Goal: Task Accomplishment & Management: Manage account settings

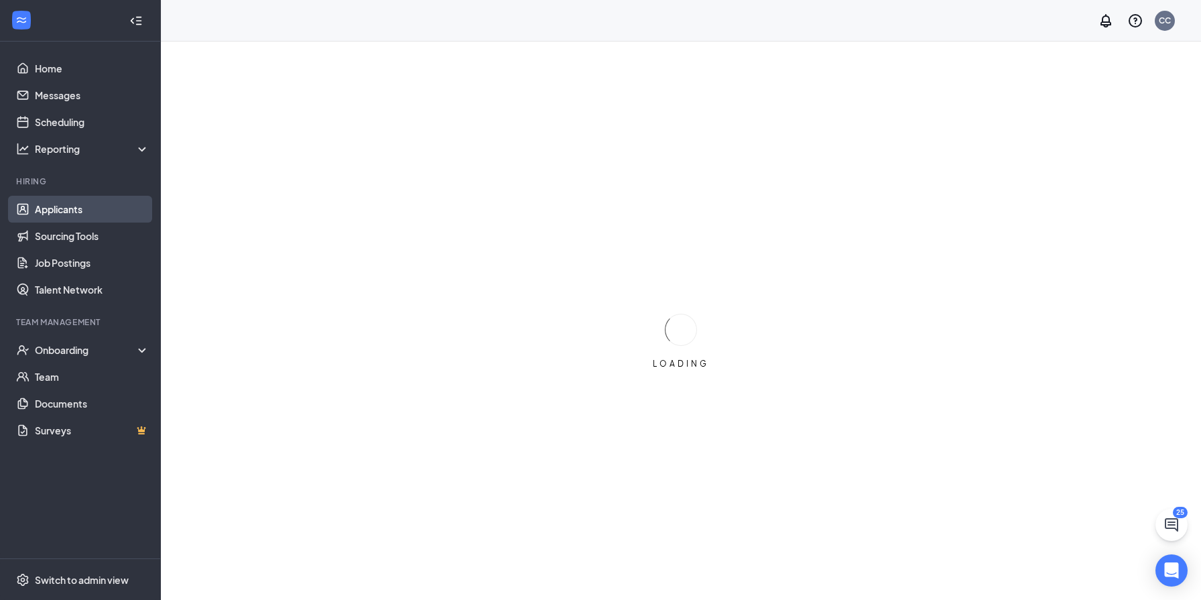
click at [64, 206] on link "Applicants" at bounding box center [92, 209] width 115 height 27
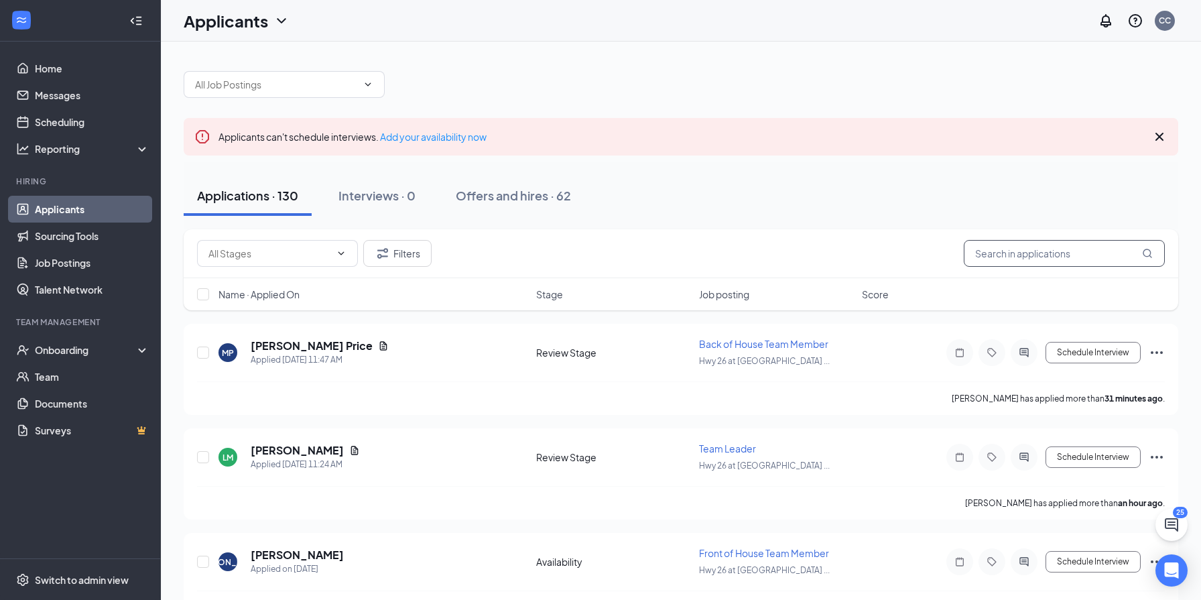
click at [1042, 251] on input "text" at bounding box center [1063, 253] width 201 height 27
type input "gerian"
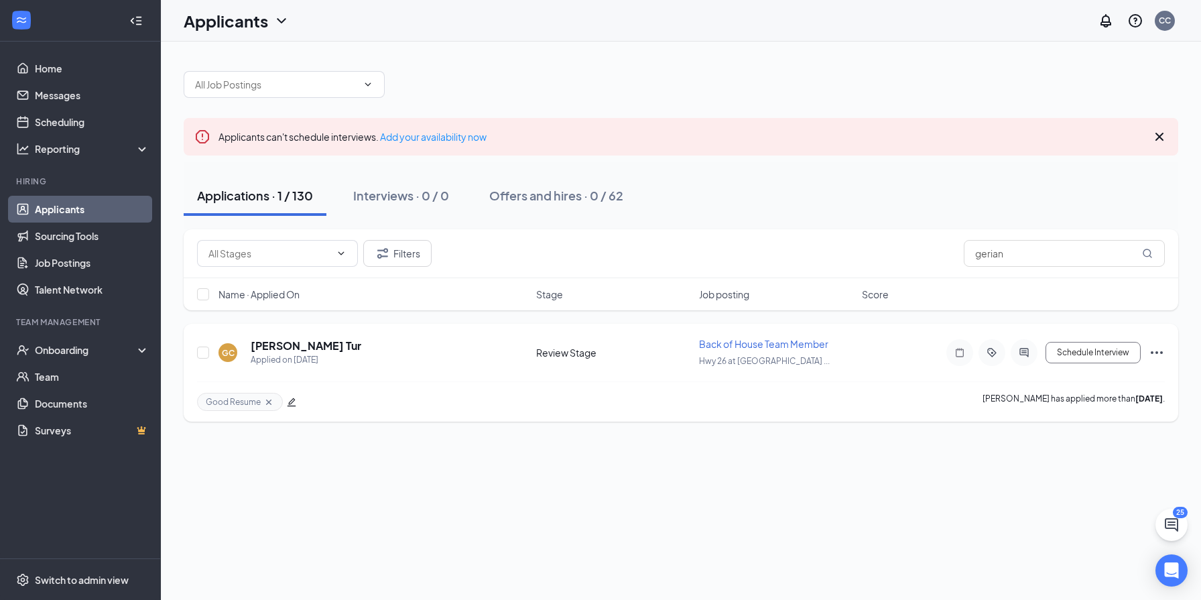
click at [1158, 354] on icon "Ellipses" at bounding box center [1156, 352] width 16 height 16
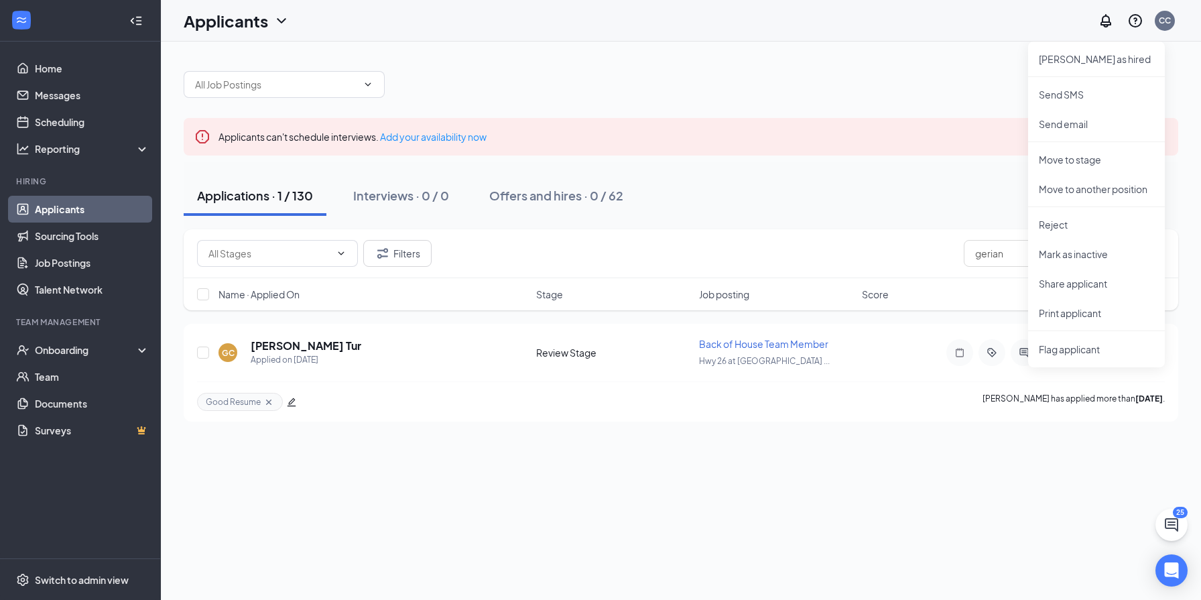
click at [910, 440] on div "Applicants can't schedule interviews. Add your availability now Applications · …" at bounding box center [681, 321] width 1040 height 558
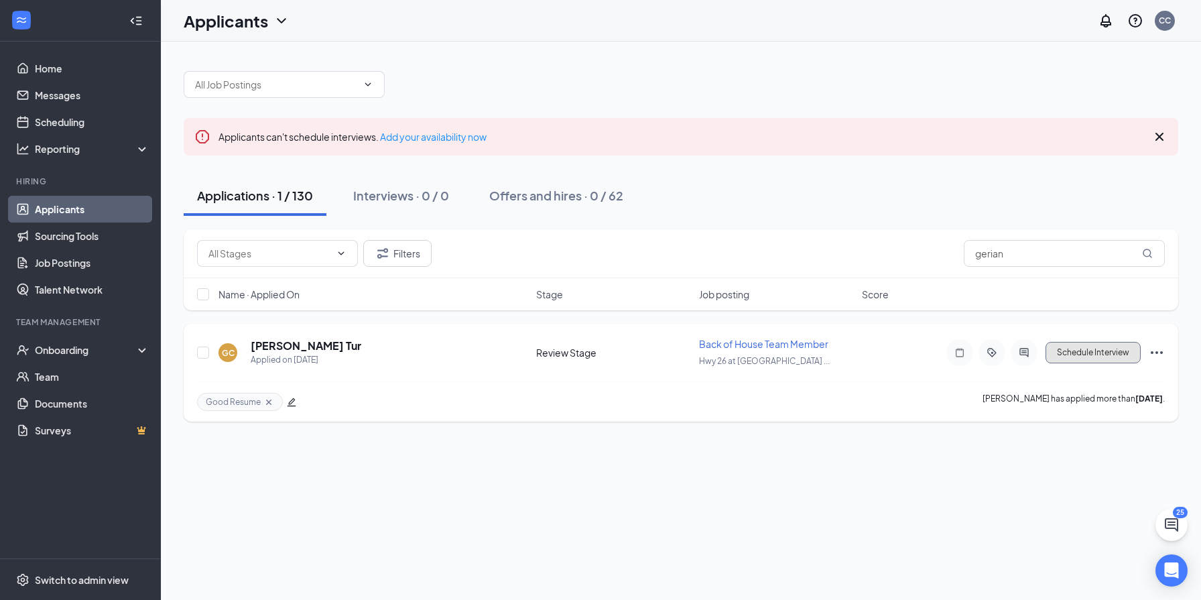
click at [1056, 353] on button "Schedule Interview" at bounding box center [1092, 352] width 95 height 21
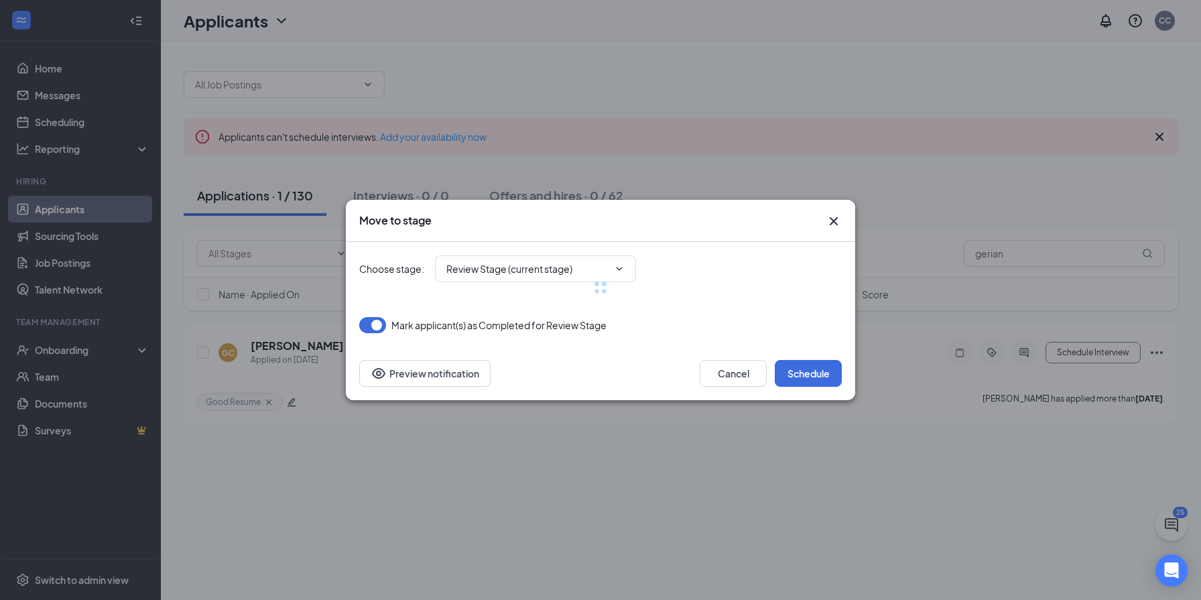
type input "Onsite Interview (next stage)"
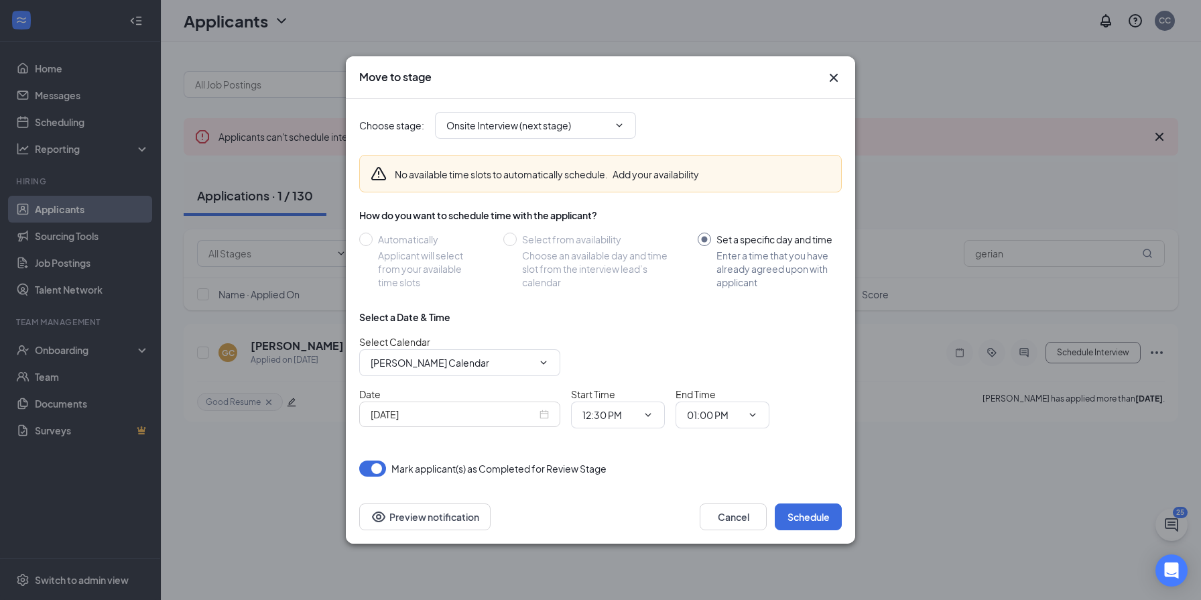
click at [631, 177] on button "Add your availability" at bounding box center [655, 173] width 86 height 13
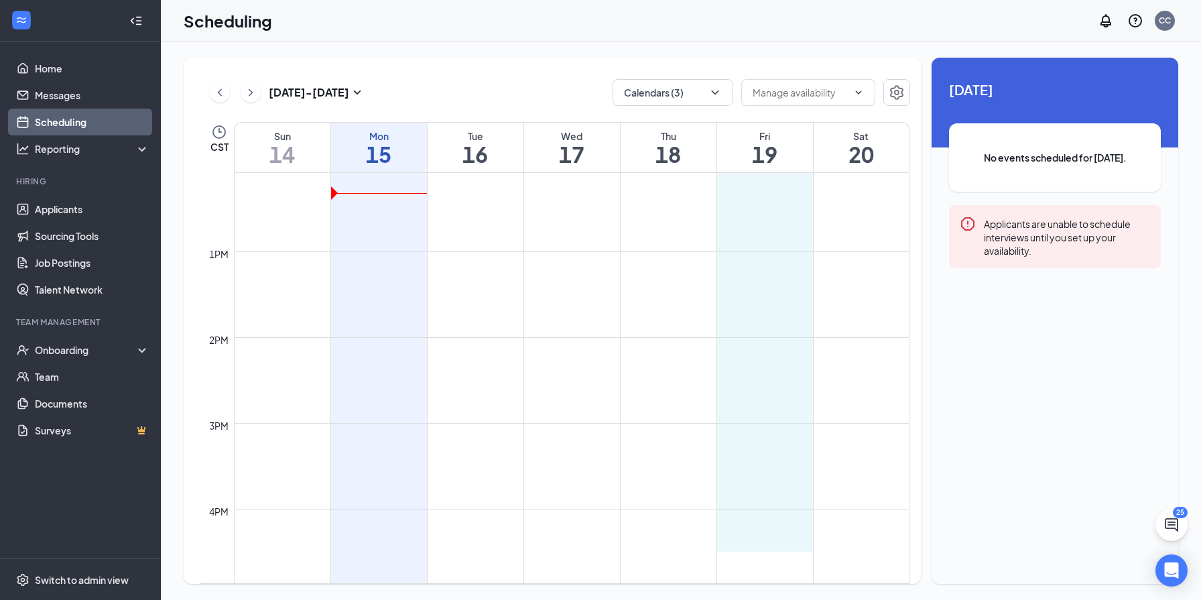
scroll to position [1037, 0]
drag, startPoint x: 750, startPoint y: 322, endPoint x: 770, endPoint y: 506, distance: 184.7
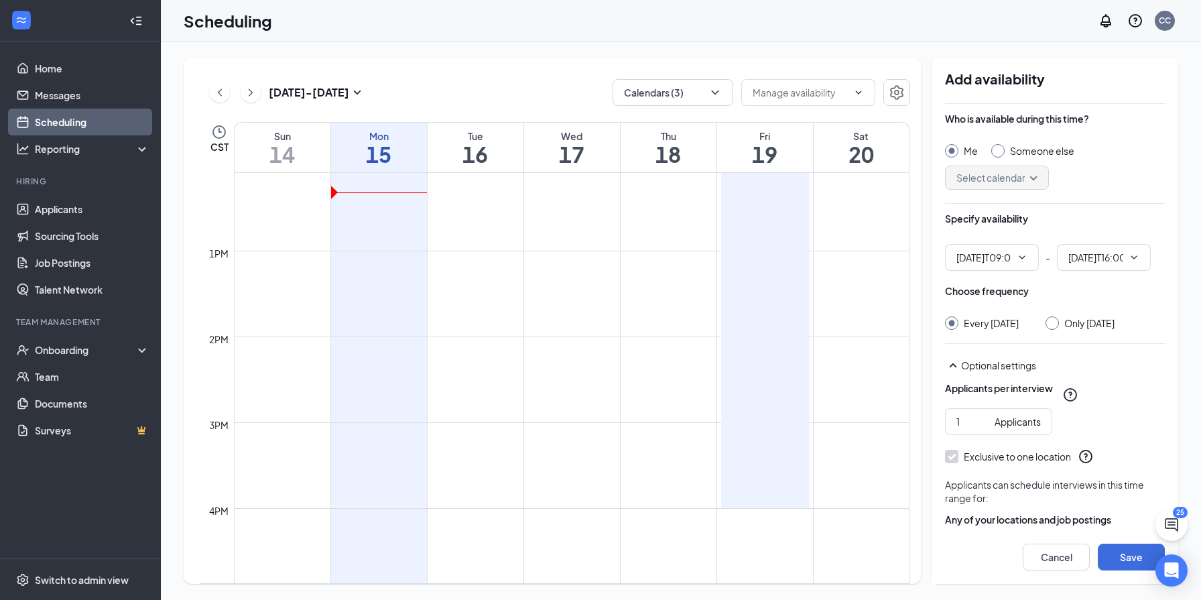
type input "09:00 AM"
type input "04:00 PM"
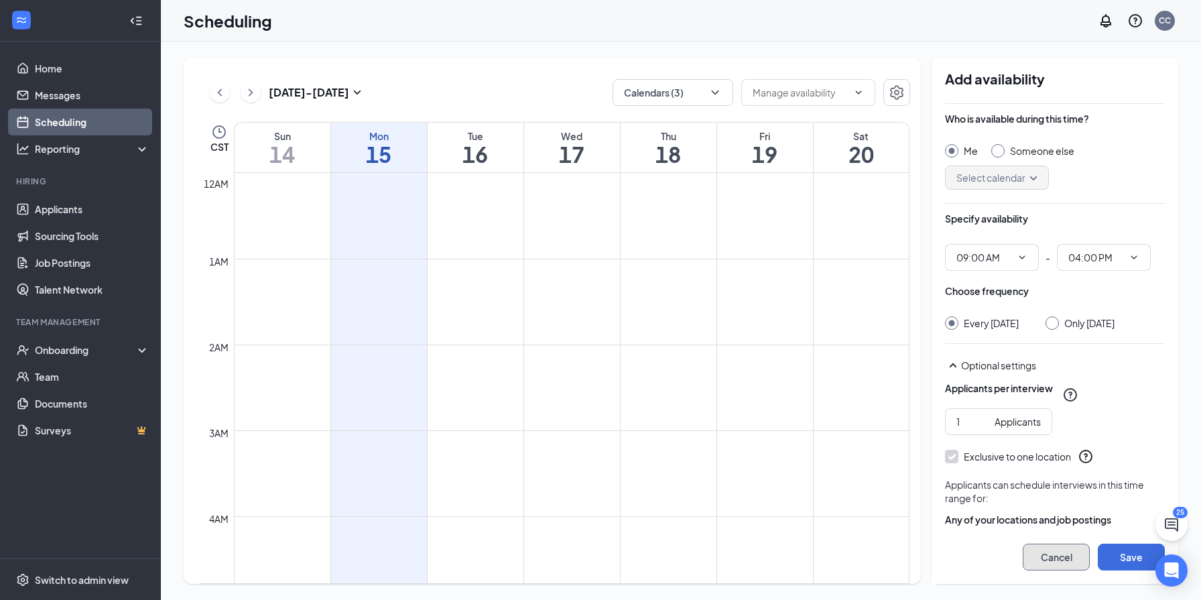
click at [1056, 550] on button "Cancel" at bounding box center [1055, 556] width 67 height 27
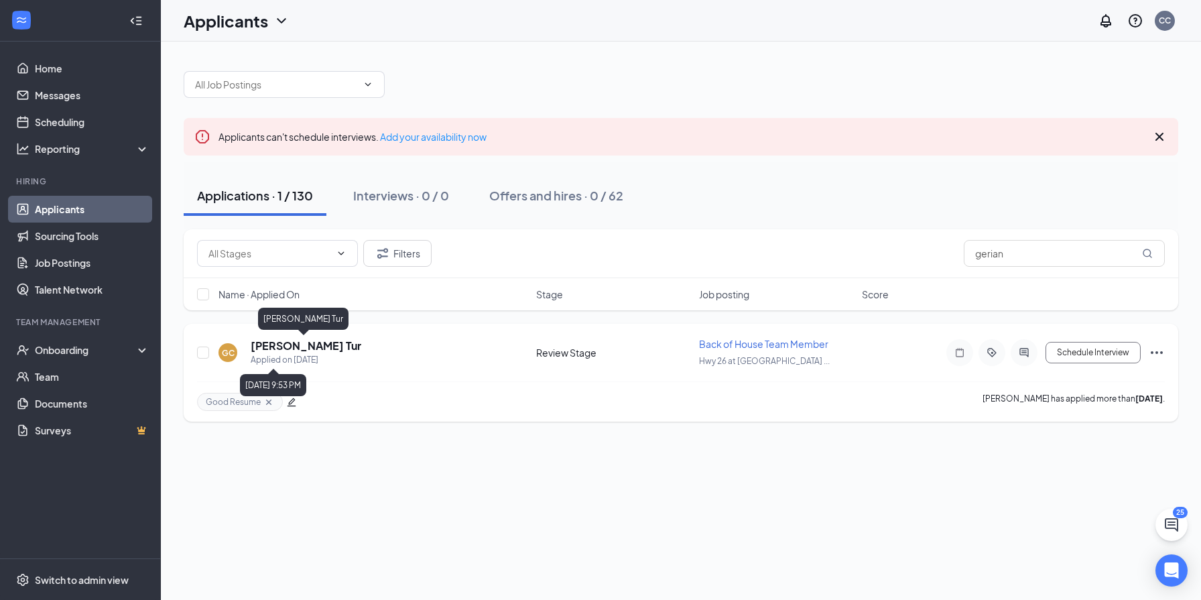
click at [301, 348] on h5 "[PERSON_NAME] Tur" at bounding box center [306, 345] width 111 height 15
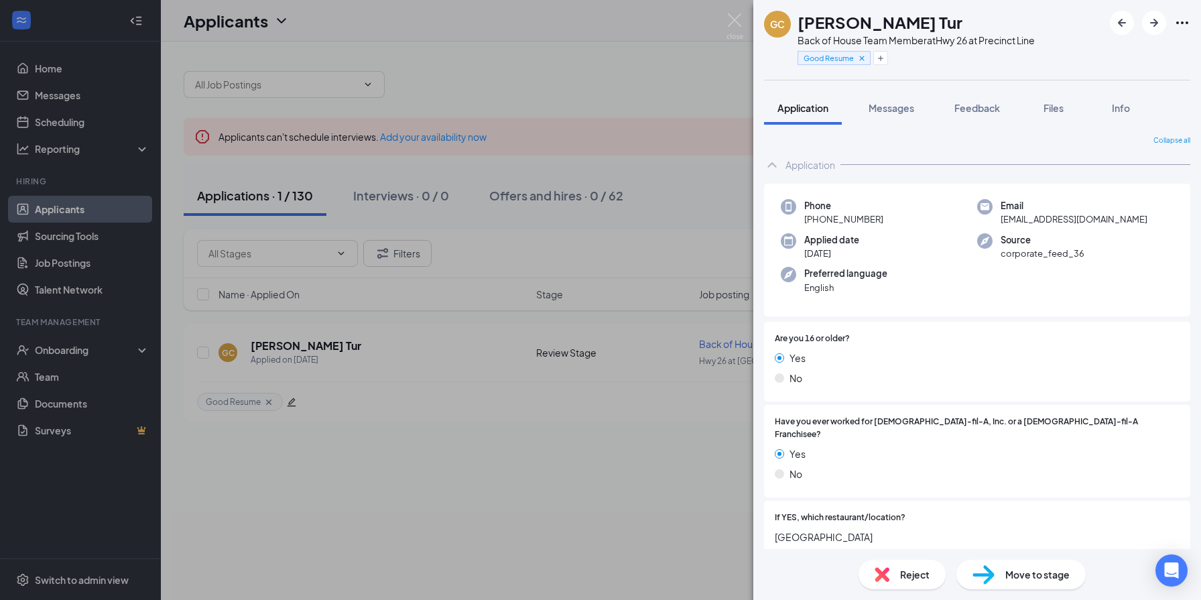
click at [578, 62] on div "[PERSON_NAME] Tur Back of House Team Member at Hwy 26 at Precinct Line Good Res…" at bounding box center [600, 300] width 1201 height 600
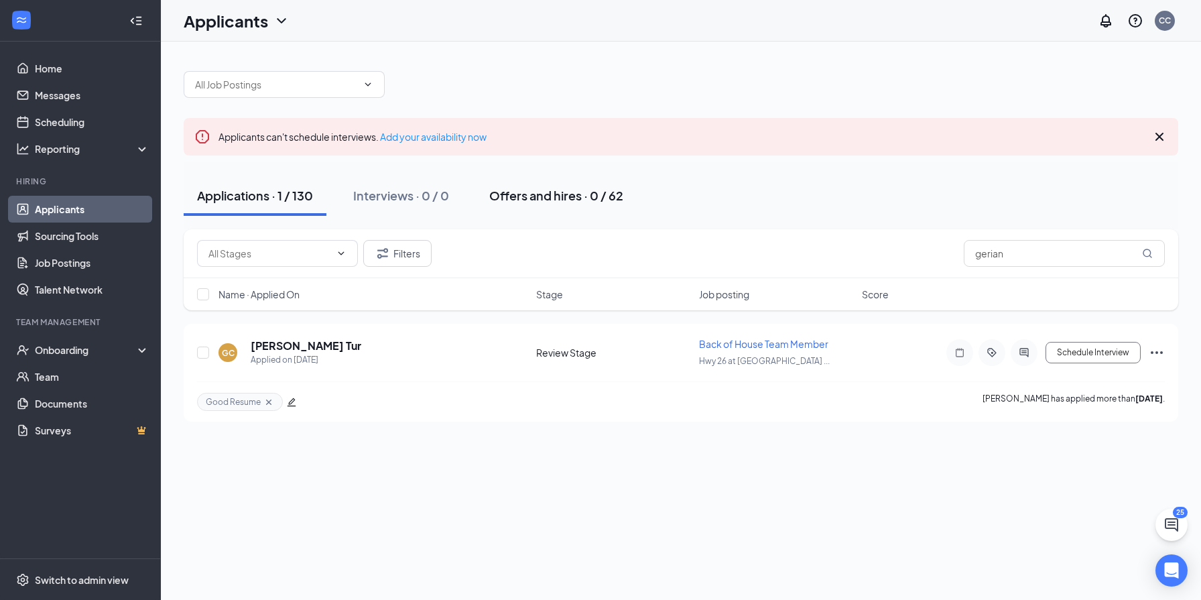
click at [510, 195] on div "Offers and hires · 0 / 62" at bounding box center [556, 195] width 134 height 17
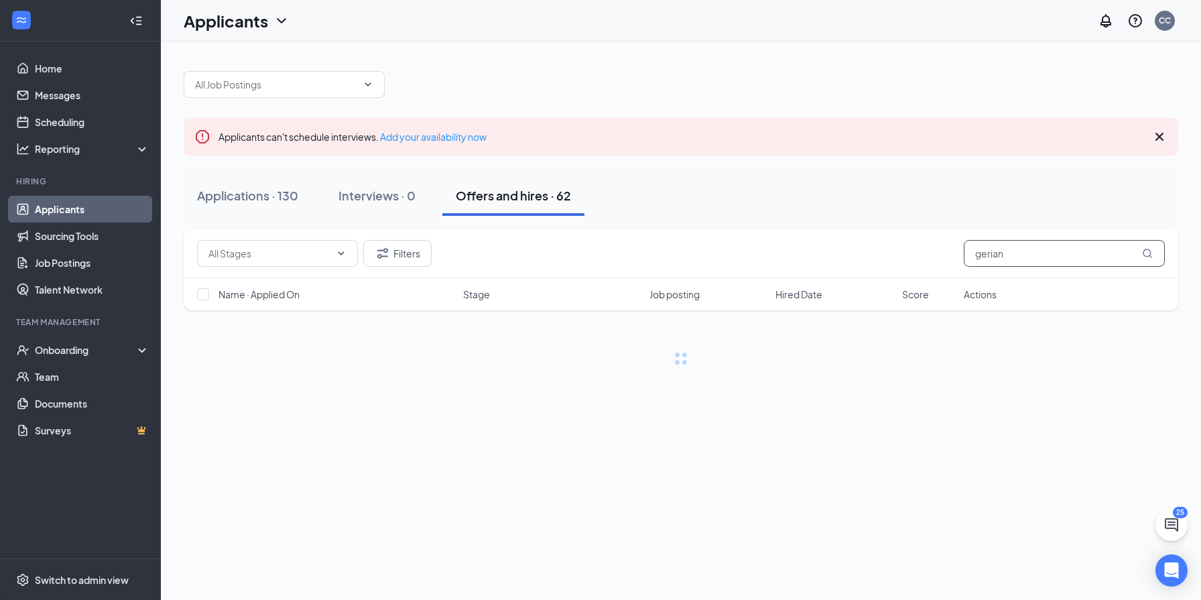
click at [1042, 262] on input "gerian" at bounding box center [1063, 253] width 201 height 27
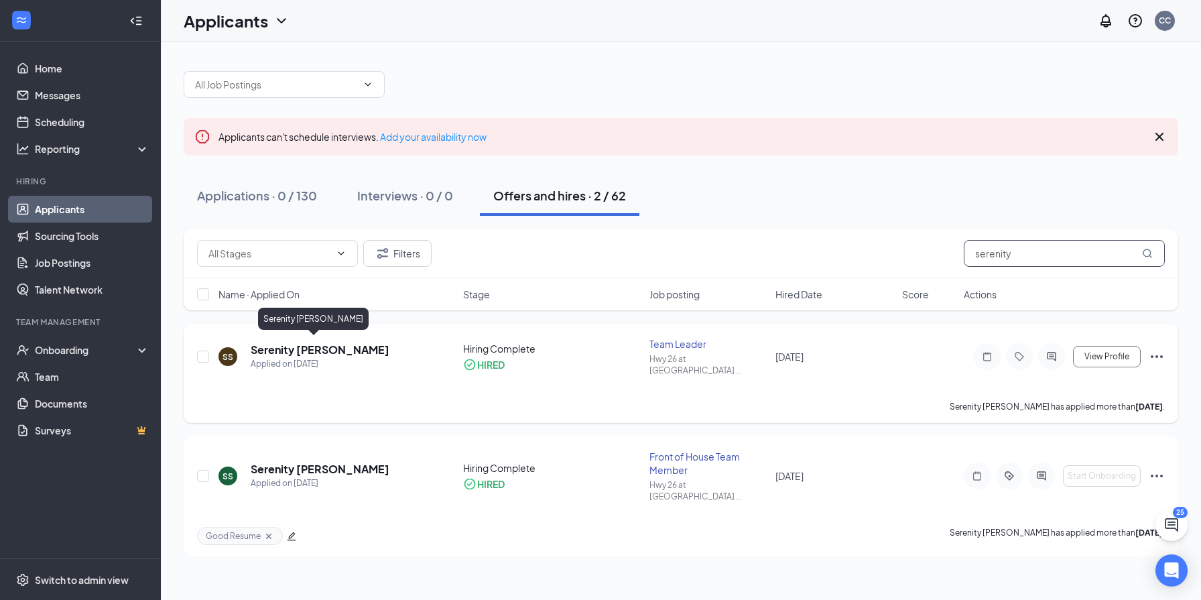
type input "serenity"
click at [295, 342] on h5 "Serenity [PERSON_NAME]" at bounding box center [320, 349] width 139 height 15
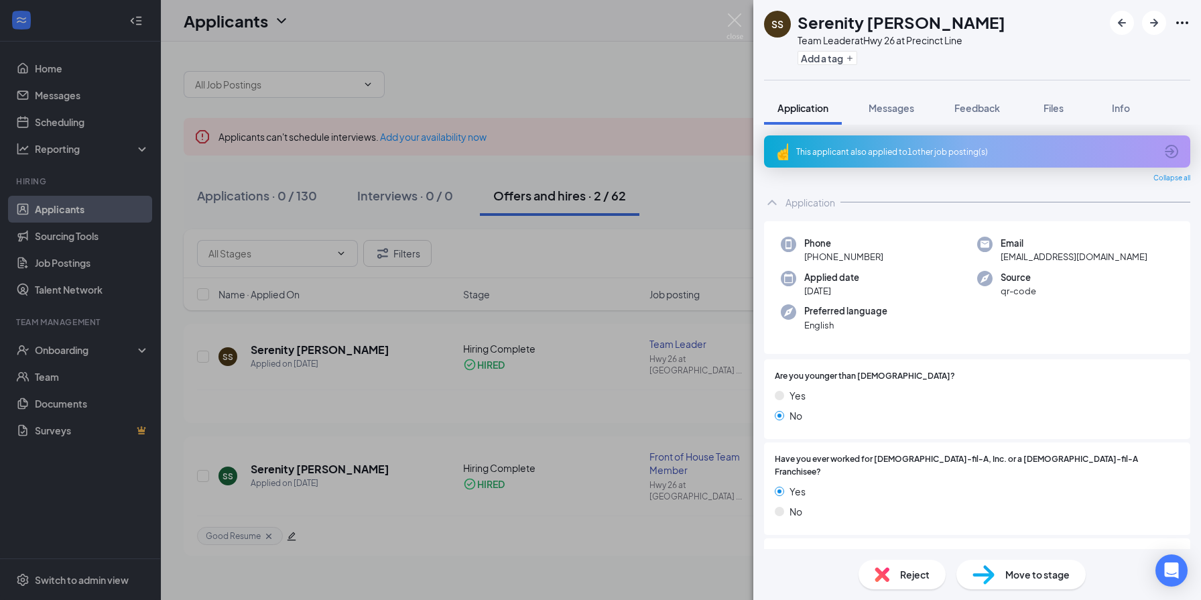
click at [703, 188] on div "SS Serenity [PERSON_NAME] Team Leader at Hwy 26 at Precinct Line Add a tag Appl…" at bounding box center [600, 300] width 1201 height 600
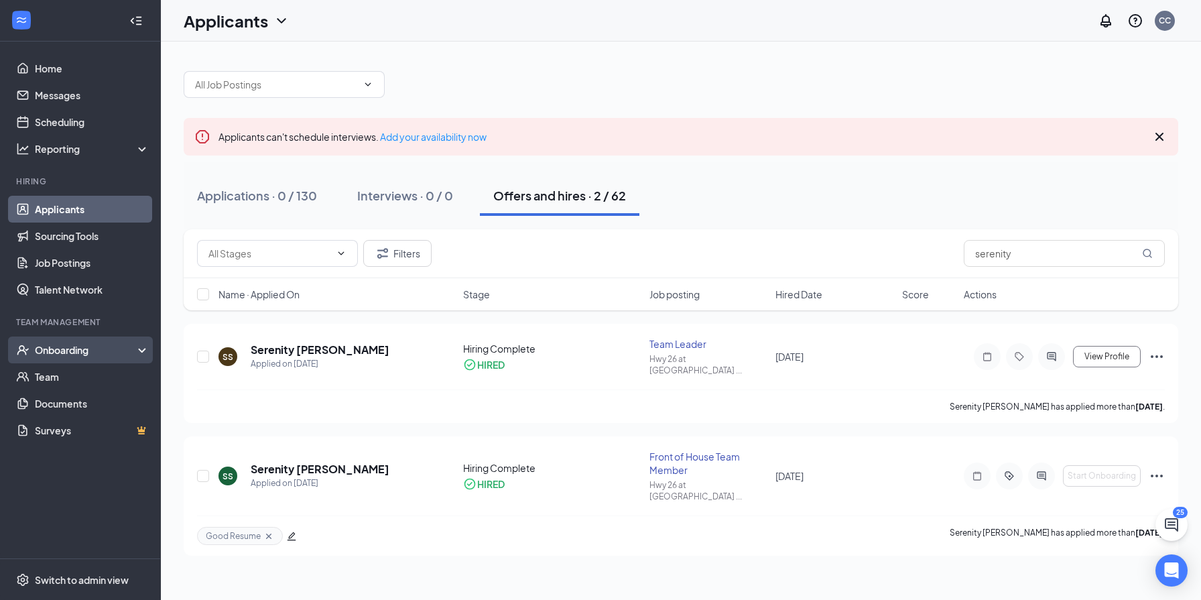
click at [74, 341] on div "Onboarding" at bounding box center [80, 349] width 161 height 27
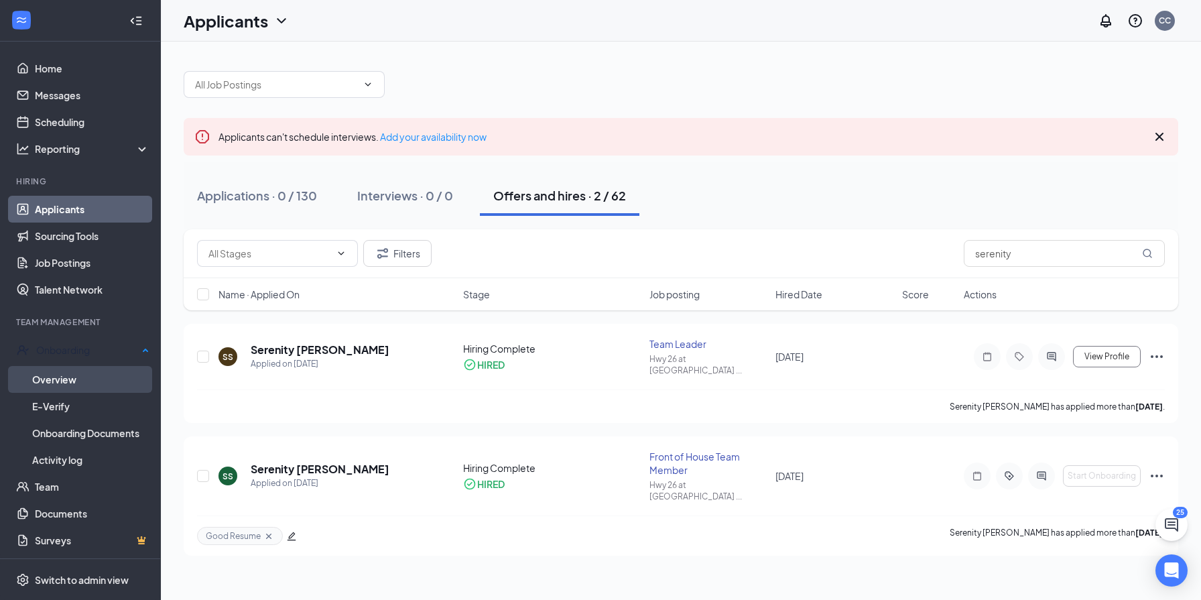
click at [58, 384] on link "Overview" at bounding box center [90, 379] width 117 height 27
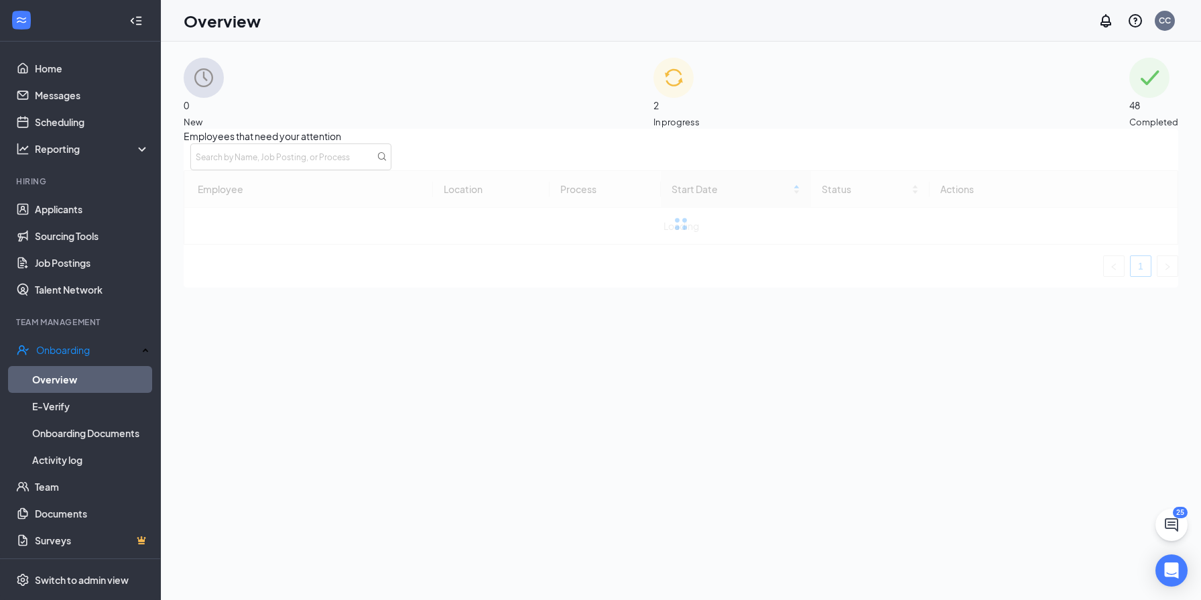
click at [699, 74] on div "2 In progress" at bounding box center [676, 93] width 46 height 71
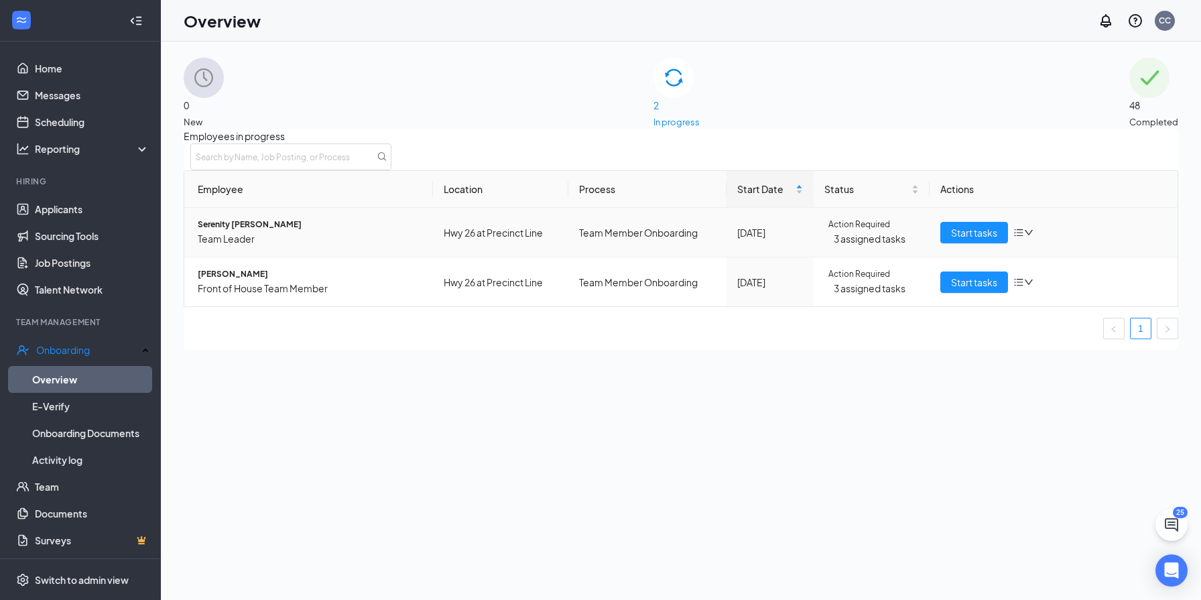
click at [301, 231] on span "Serenity [PERSON_NAME]" at bounding box center [310, 224] width 224 height 13
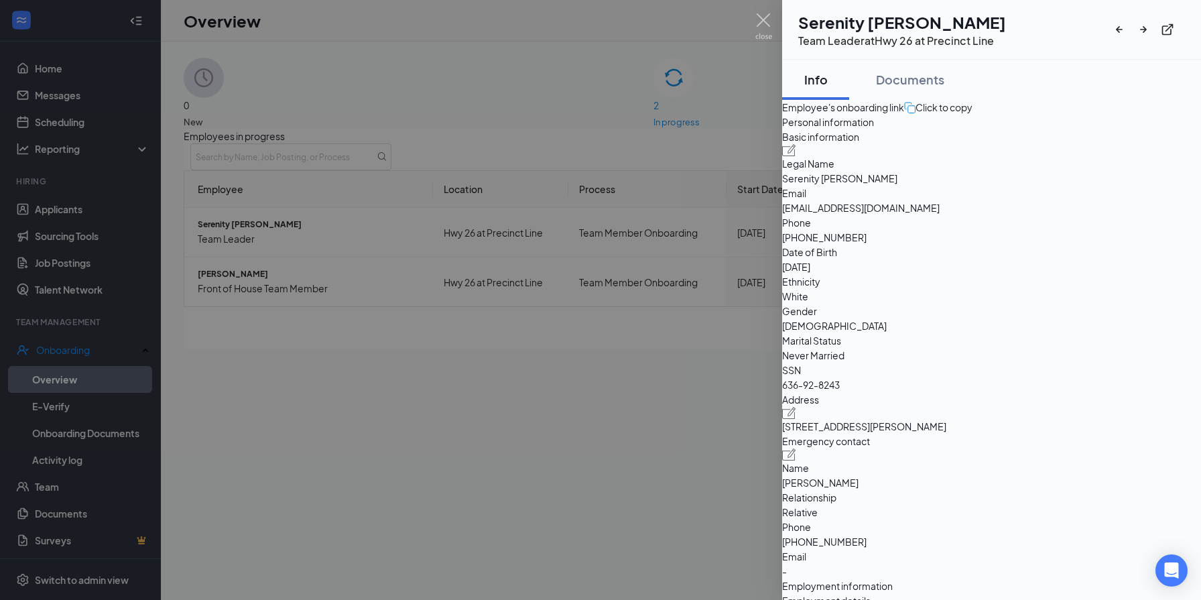
click at [613, 397] on div at bounding box center [600, 300] width 1201 height 600
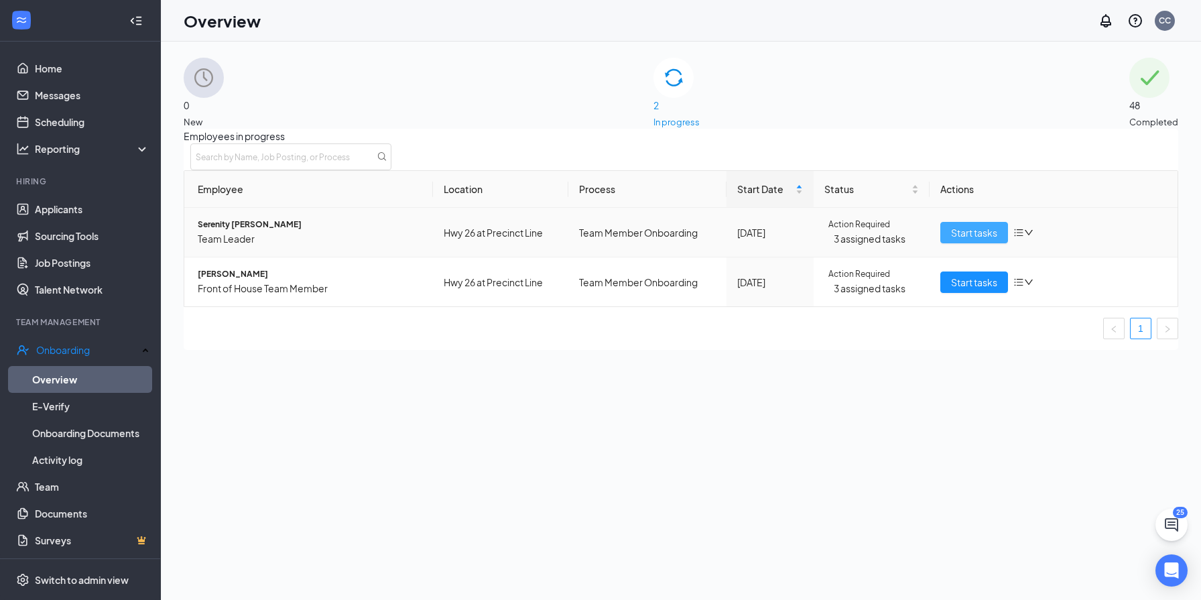
click at [962, 240] on span "Start tasks" at bounding box center [974, 232] width 46 height 15
